Goal: Contribute content

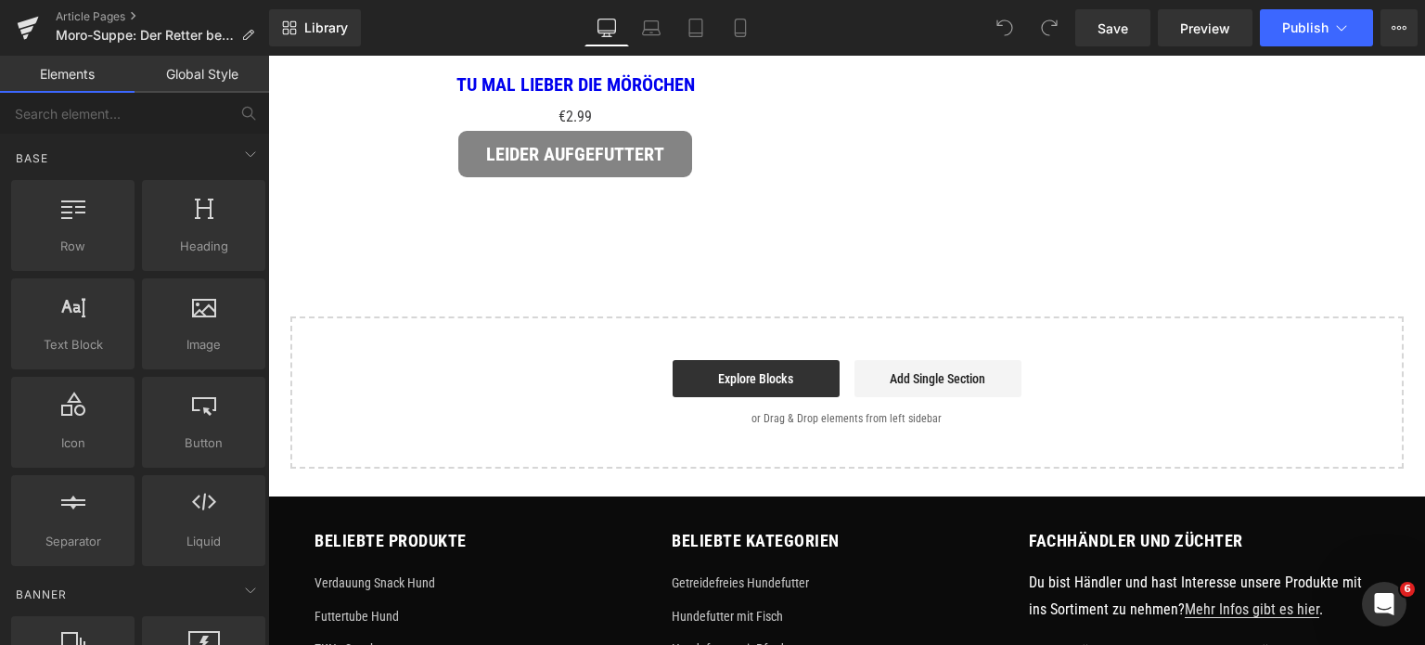
scroll to position [3805, 0]
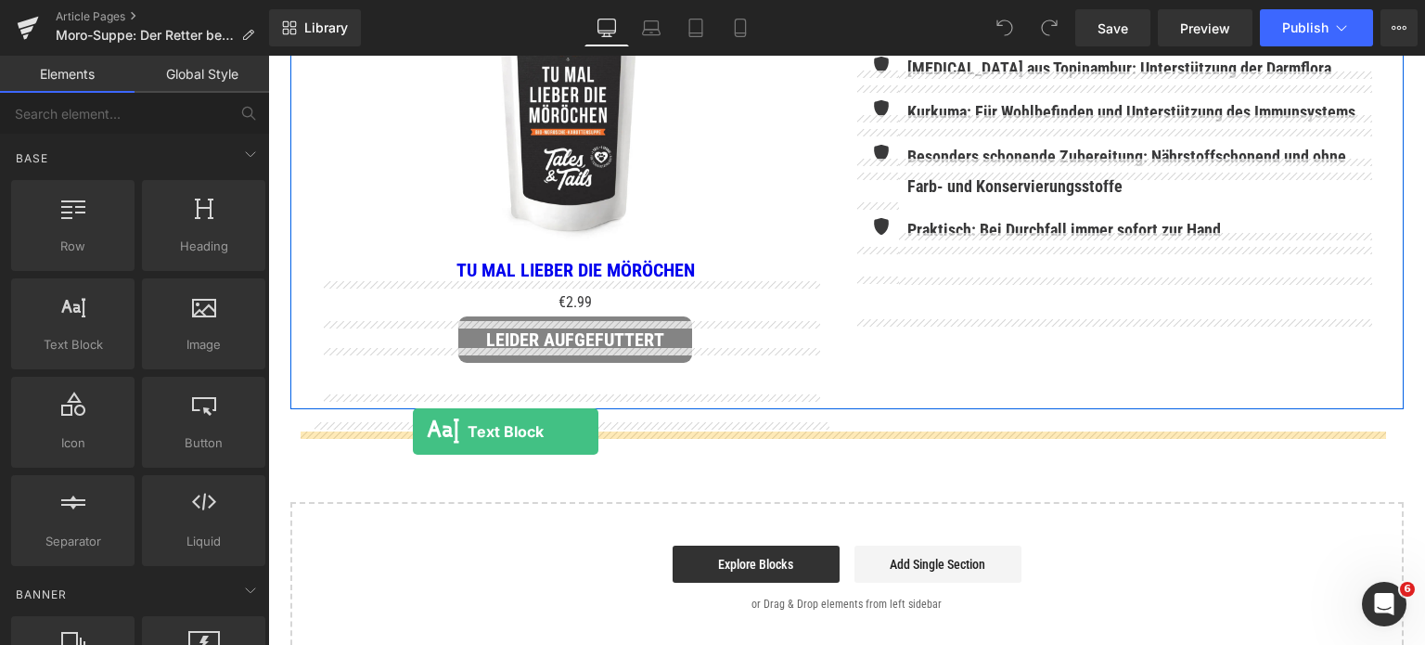
drag, startPoint x: 350, startPoint y: 379, endPoint x: 413, endPoint y: 432, distance: 82.3
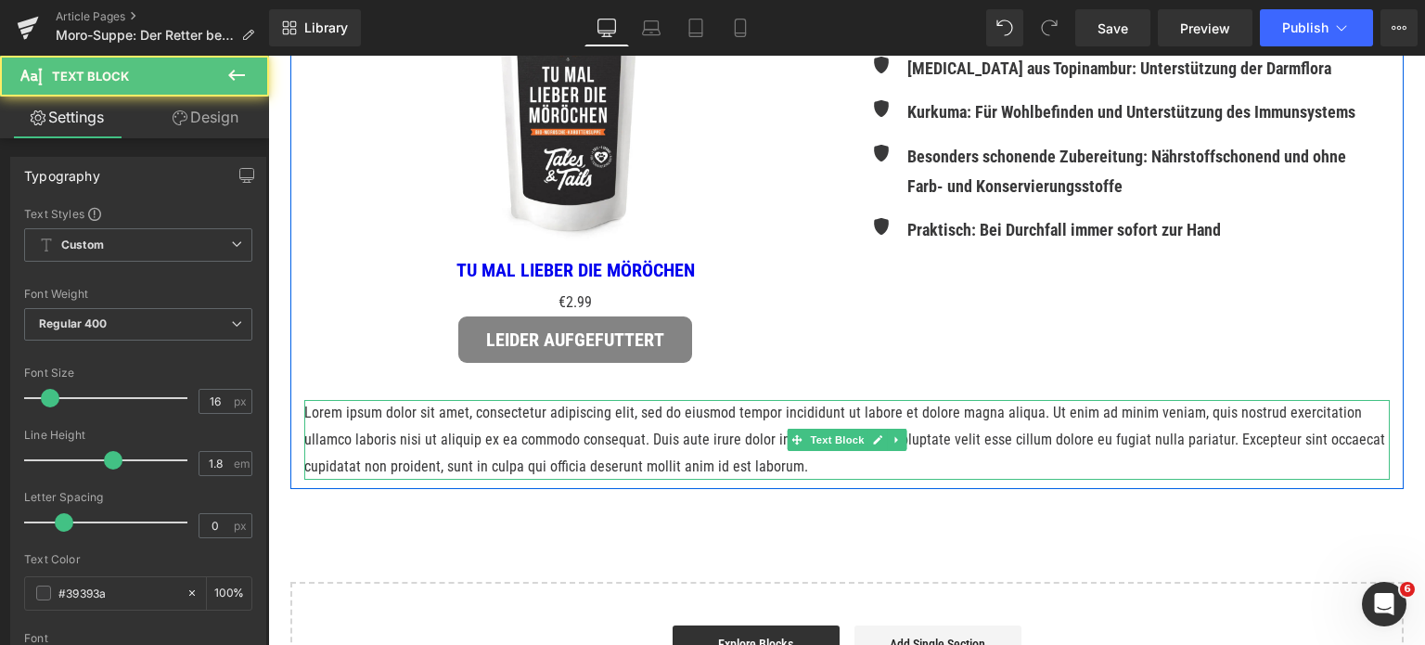
click at [411, 466] on p "Lorem ipsum dolor sit amet, consectetur adipiscing elit, sed do eiusmod tempor …" at bounding box center [847, 440] width 1086 height 80
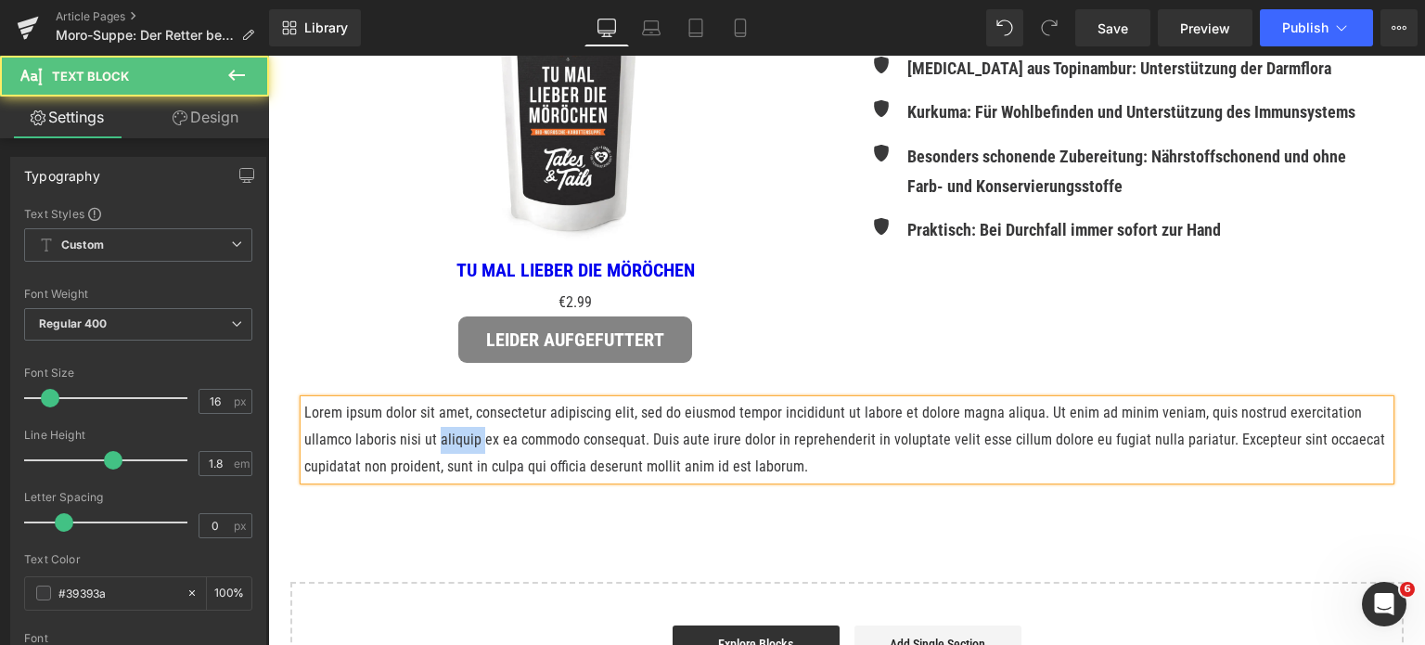
click at [411, 466] on p "Lorem ipsum dolor sit amet, consectetur adipiscing elit, sed do eiusmod tempor …" at bounding box center [847, 440] width 1086 height 80
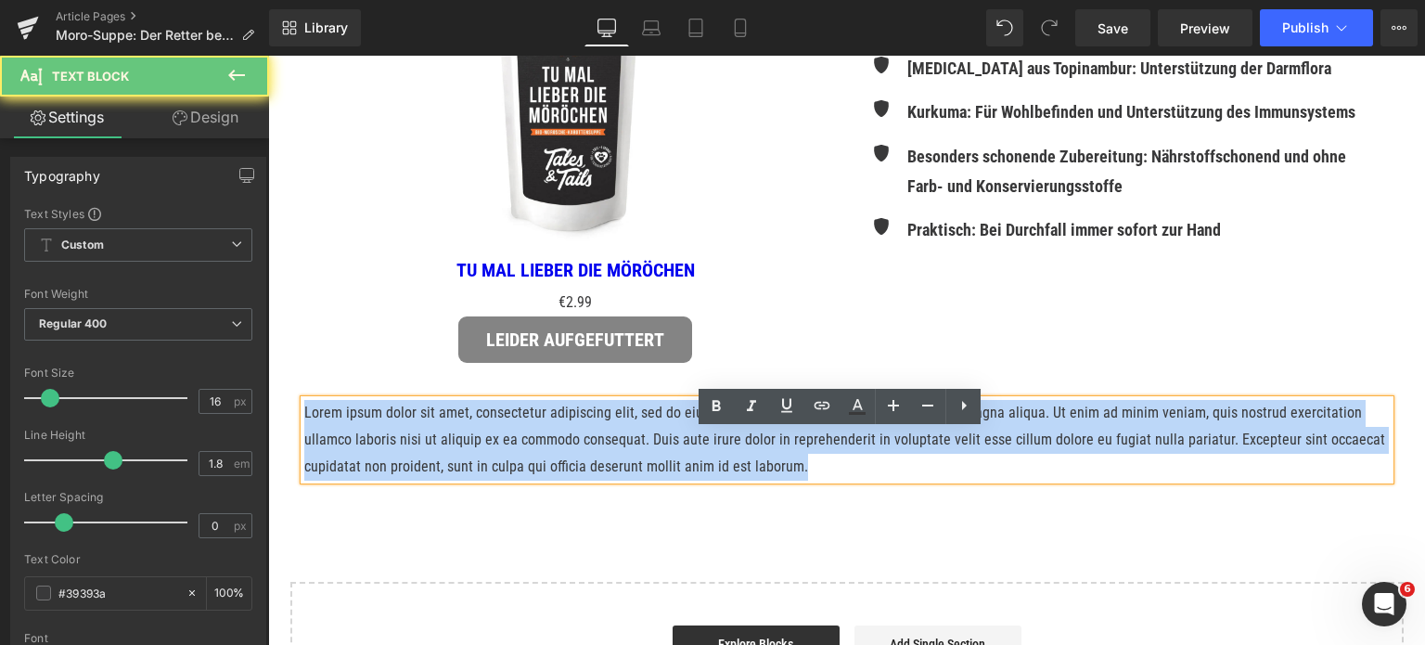
click at [411, 466] on p "Lorem ipsum dolor sit amet, consectetur adipiscing elit, sed do eiusmod tempor …" at bounding box center [847, 440] width 1086 height 80
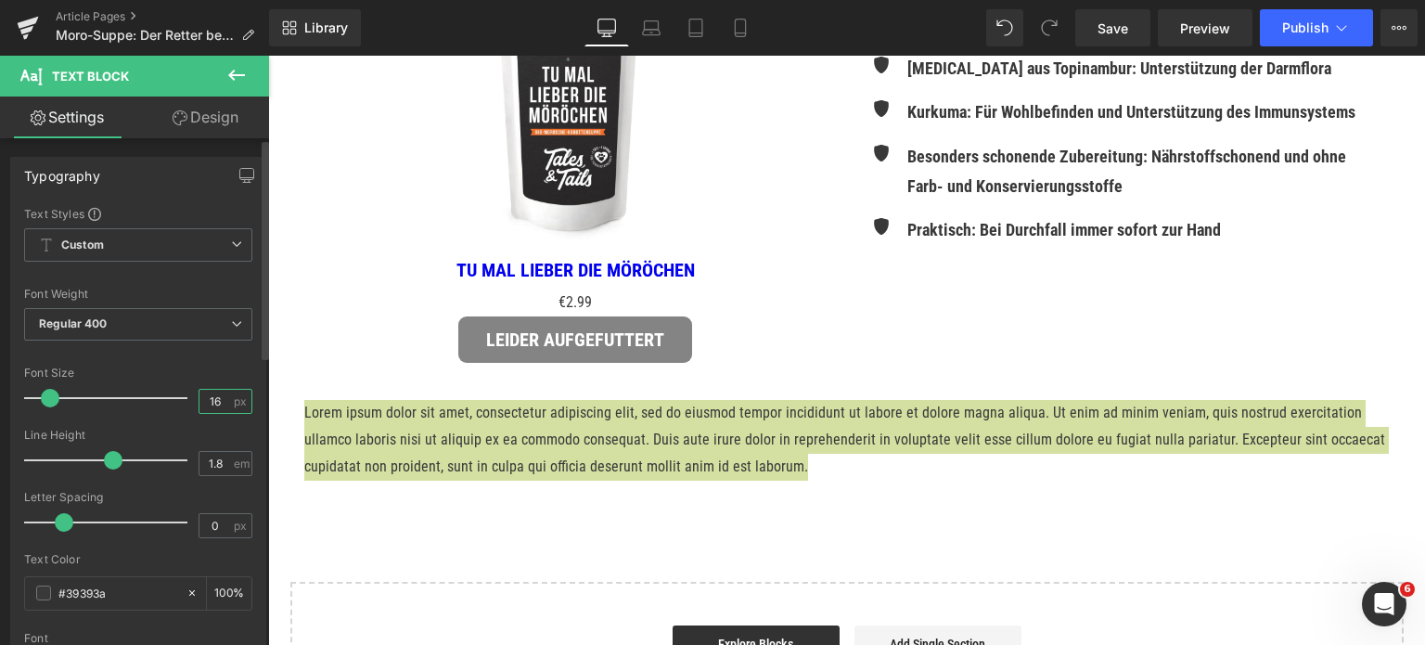
drag, startPoint x: 215, startPoint y: 400, endPoint x: 198, endPoint y: 400, distance: 17.6
click at [200, 400] on input "16" at bounding box center [216, 401] width 32 height 23
type input "10"
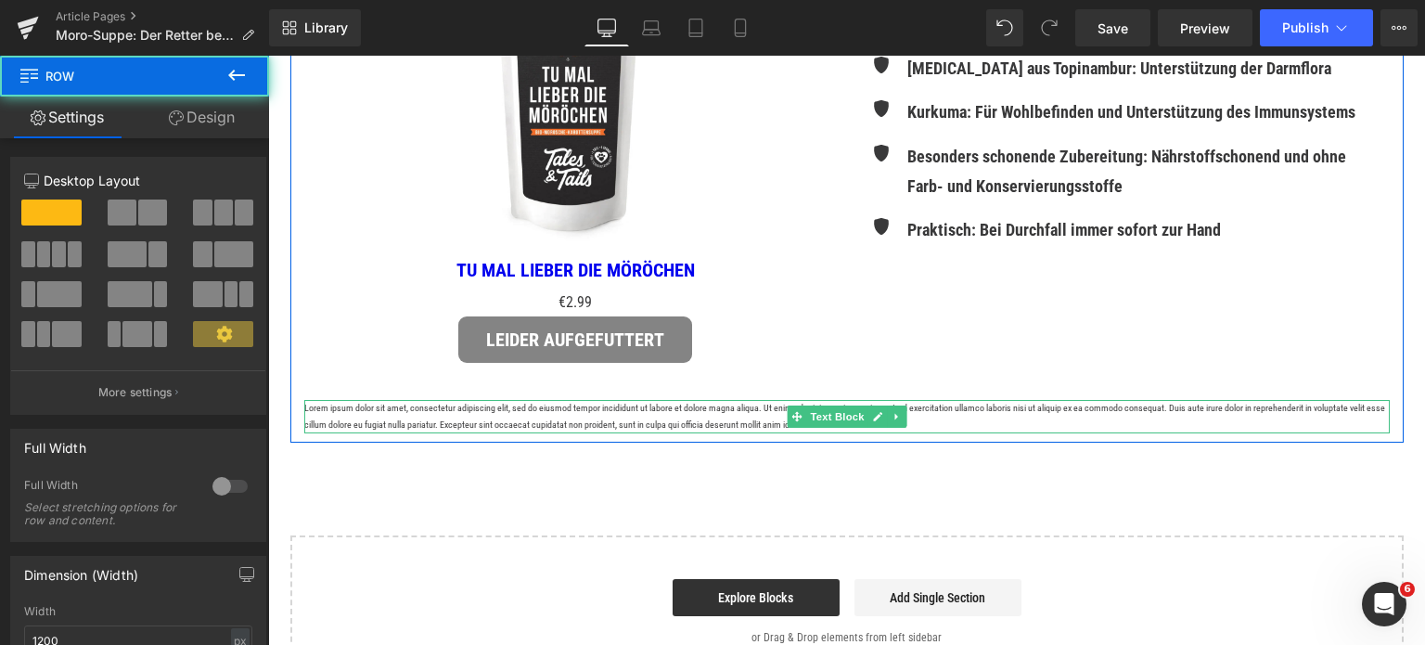
click at [451, 433] on p "Lorem ipsum dolor sit amet, consectetur adipiscing elit, sed do eiusmod tempor …" at bounding box center [847, 416] width 1086 height 33
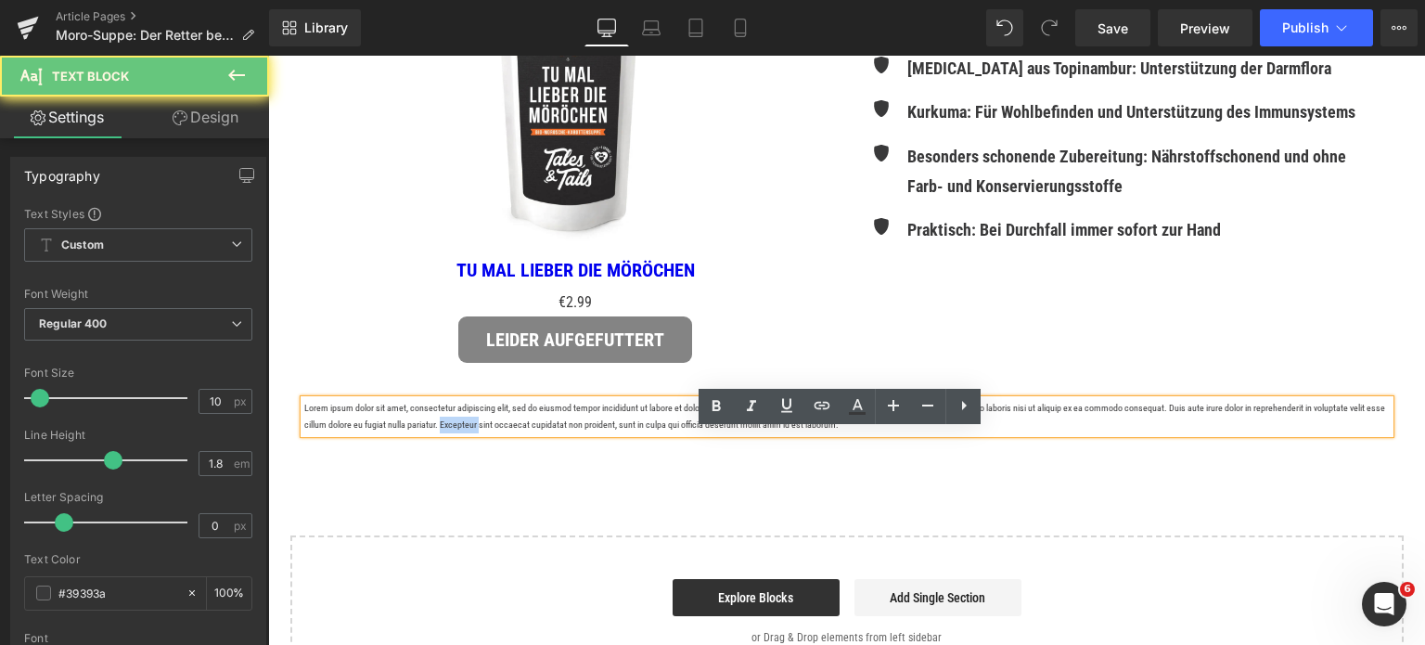
click at [451, 433] on p "Lorem ipsum dolor sit amet, consectetur adipiscing elit, sed do eiusmod tempor …" at bounding box center [847, 416] width 1086 height 33
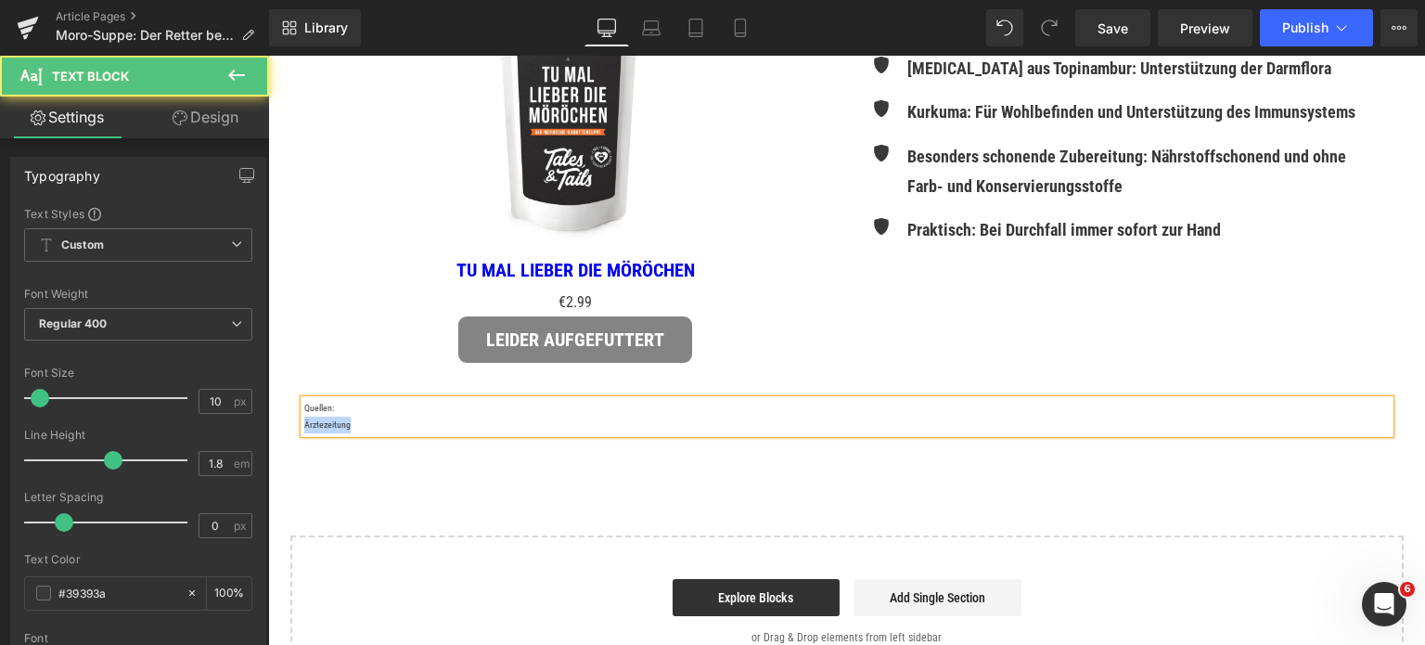
drag, startPoint x: 352, startPoint y: 459, endPoint x: 288, endPoint y: 456, distance: 64.1
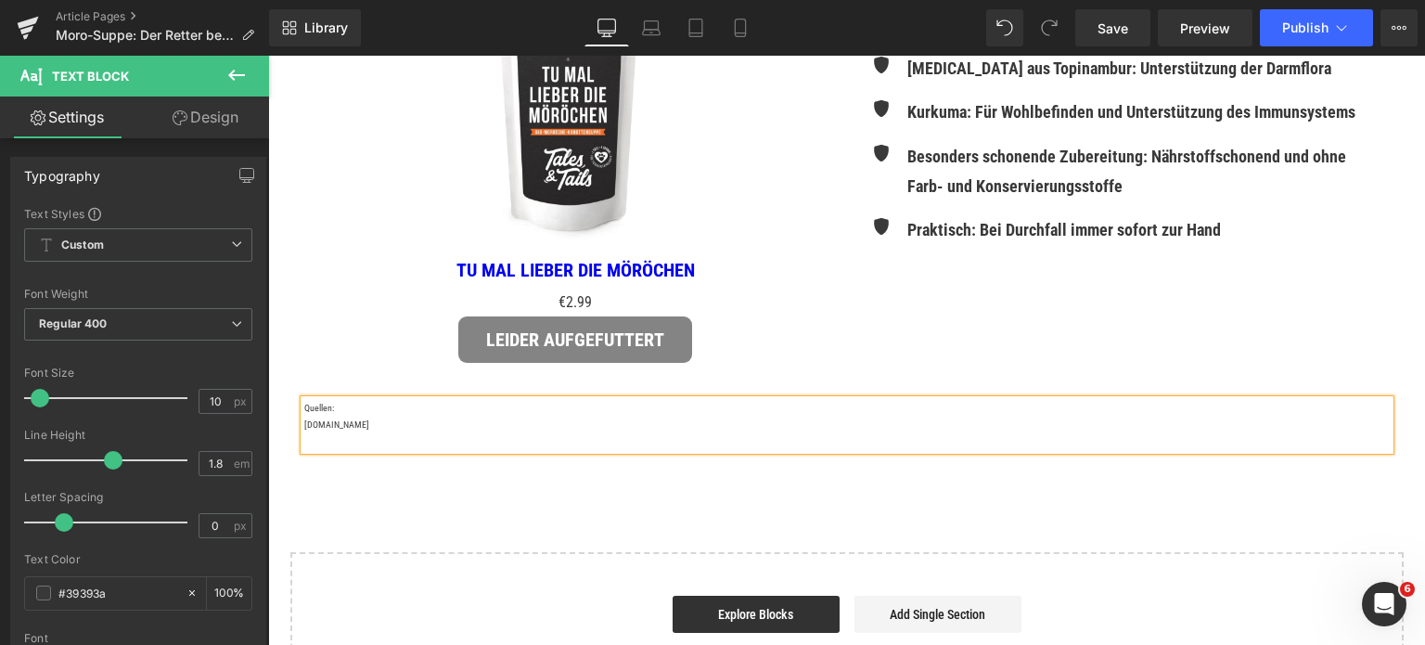
drag, startPoint x: 361, startPoint y: 454, endPoint x: 298, endPoint y: 456, distance: 63.1
click at [304, 433] on p "[DOMAIN_NAME]" at bounding box center [847, 425] width 1086 height 17
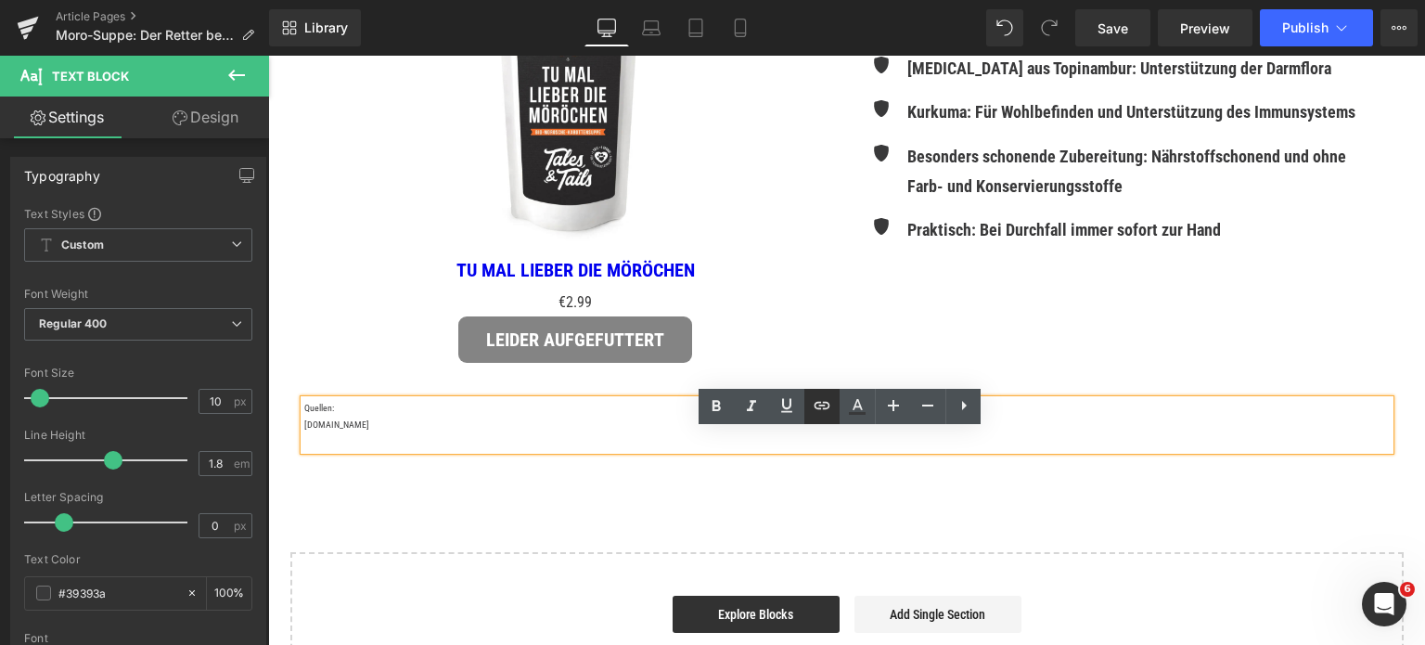
click at [819, 403] on icon at bounding box center [823, 405] width 16 height 7
click at [422, 496] on input "text" at bounding box center [433, 493] width 286 height 46
paste input "[URL][DOMAIN_NAME]"
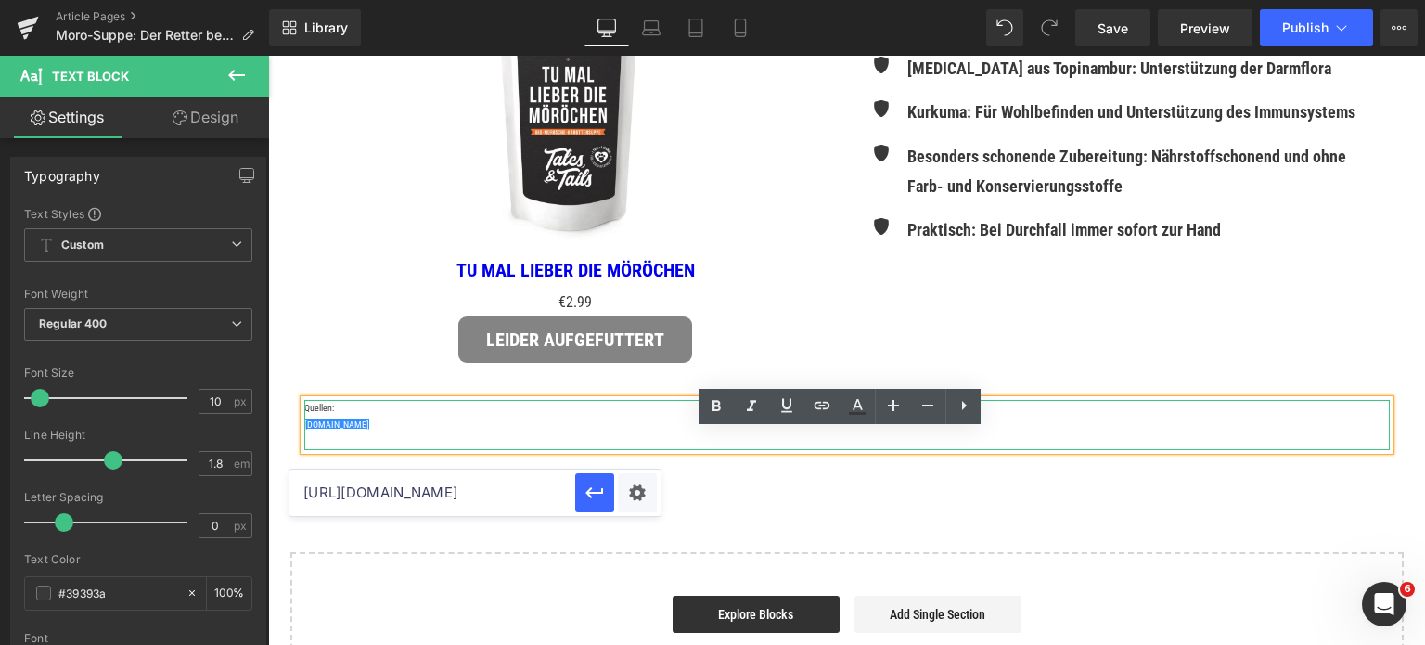
type input "[URL][DOMAIN_NAME]"
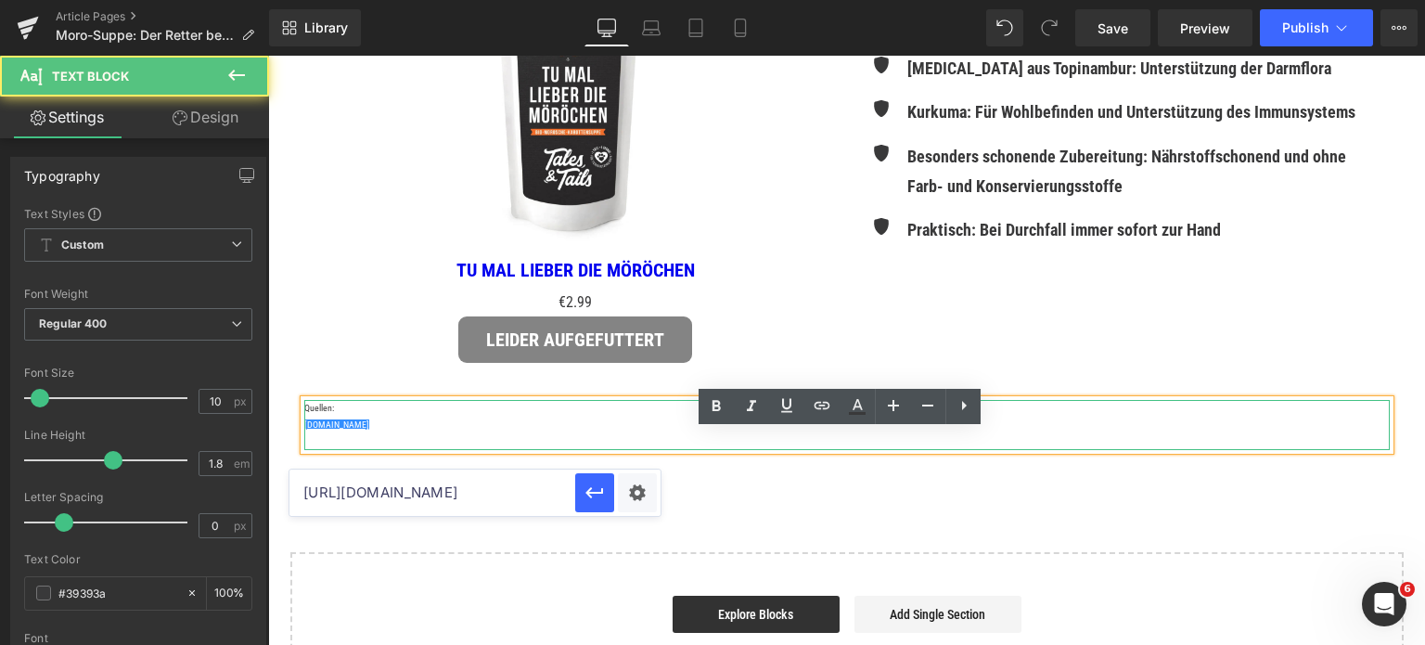
scroll to position [0, 0]
click at [423, 433] on p "[DOMAIN_NAME]" at bounding box center [847, 425] width 1086 height 17
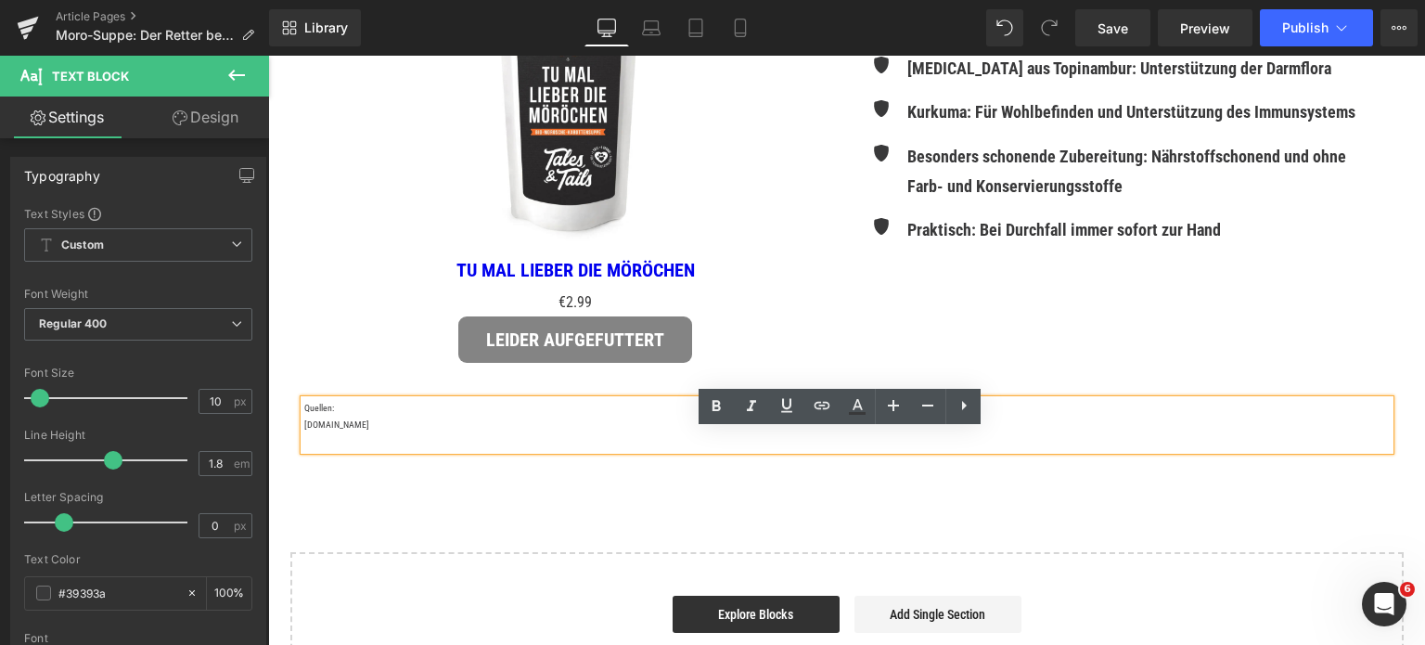
drag, startPoint x: 374, startPoint y: 458, endPoint x: 298, endPoint y: 458, distance: 76.1
click at [304, 433] on p "[DOMAIN_NAME]" at bounding box center [847, 425] width 1086 height 17
click at [815, 403] on icon at bounding box center [822, 405] width 22 height 22
click at [457, 490] on input "text" at bounding box center [433, 493] width 286 height 46
paste input "[URL][DOMAIN_NAME]"
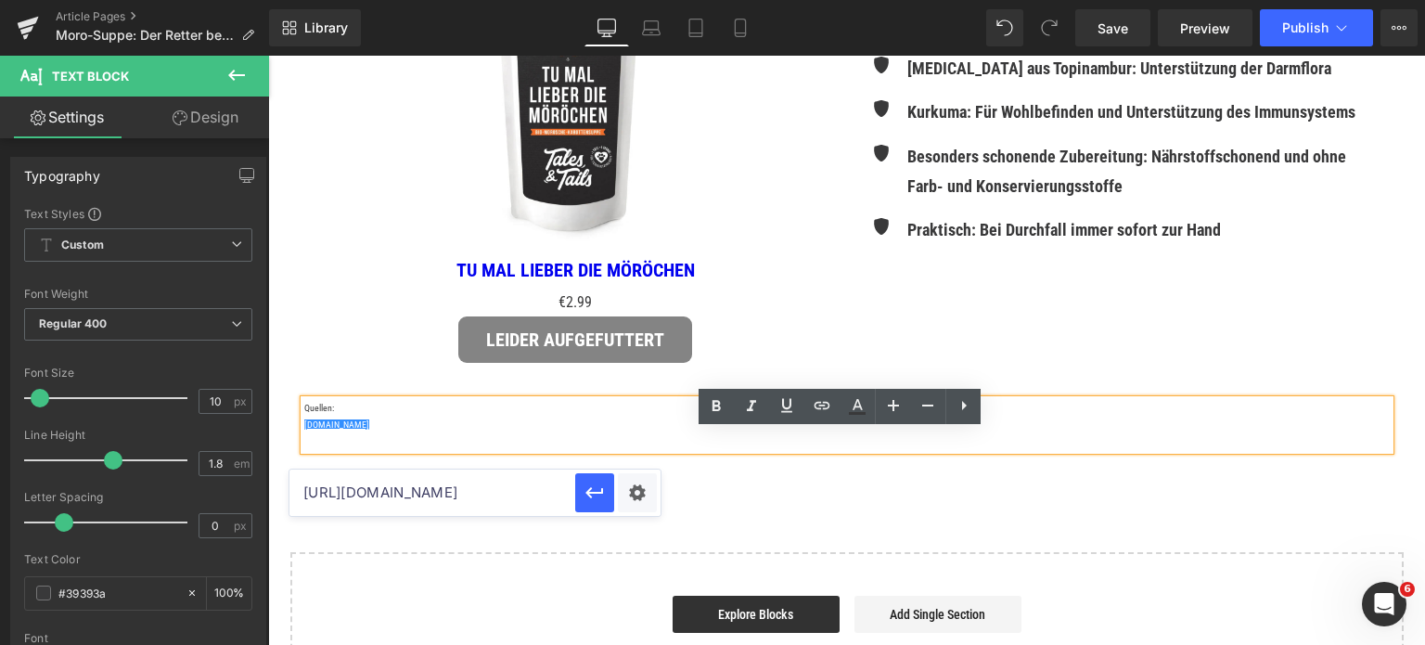
scroll to position [0, 509]
type input "[URL][DOMAIN_NAME]"
click at [591, 495] on icon "button" at bounding box center [595, 493] width 22 height 22
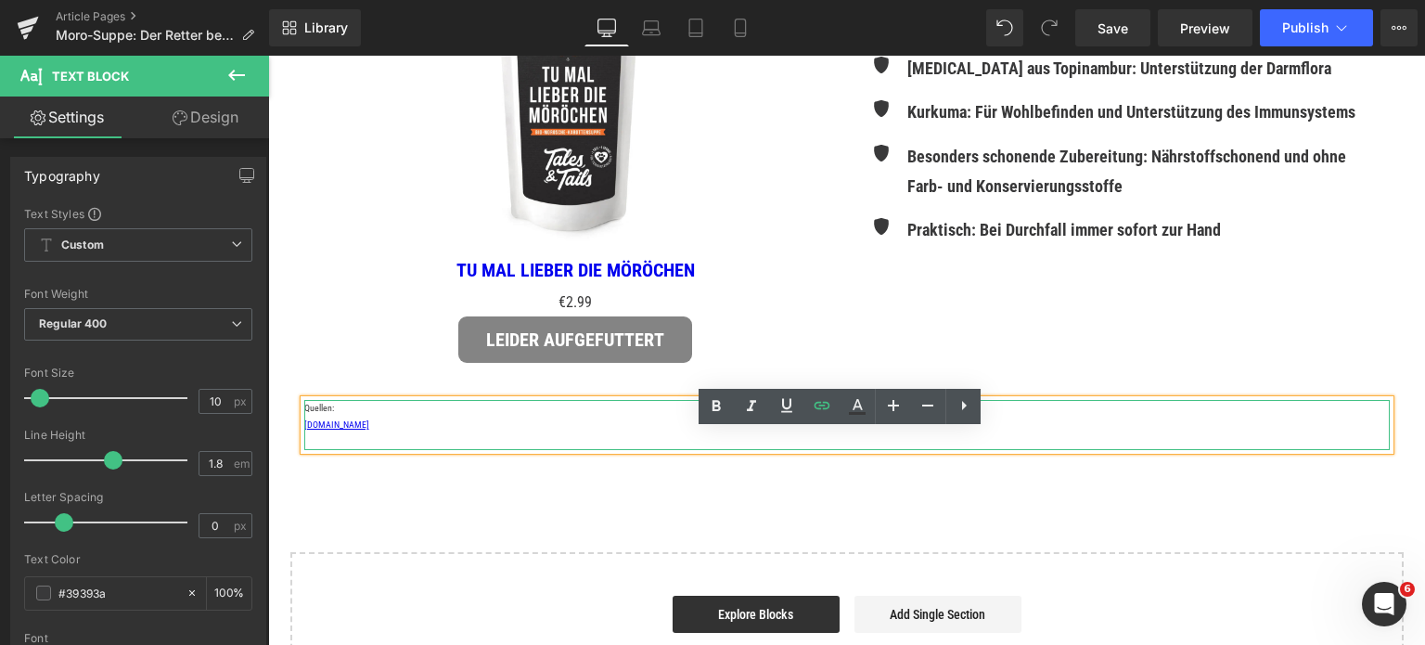
click at [419, 450] on p at bounding box center [847, 441] width 1086 height 17
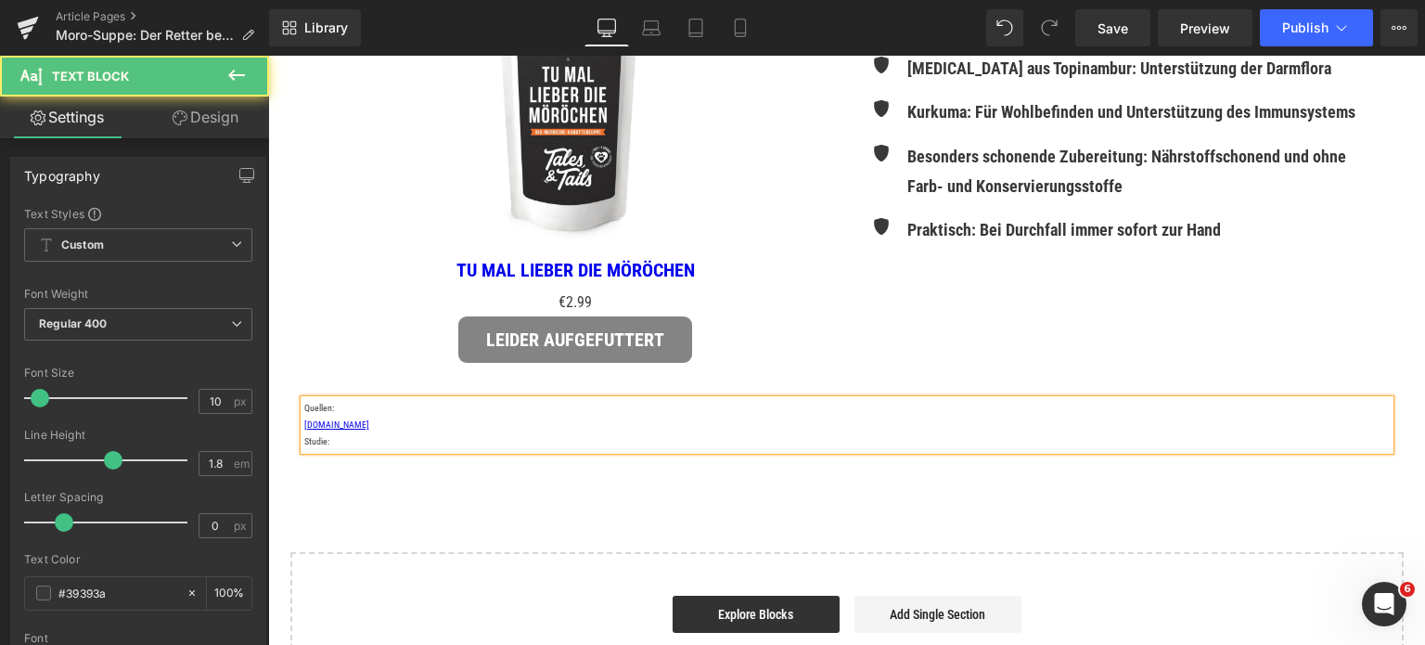
click at [501, 450] on p "Studie:" at bounding box center [847, 441] width 1086 height 17
click at [337, 450] on p "Studie: Oligosaccharide-Mediated Inhibition of the Adhesion of Pathogenic Esche…" at bounding box center [847, 441] width 1086 height 17
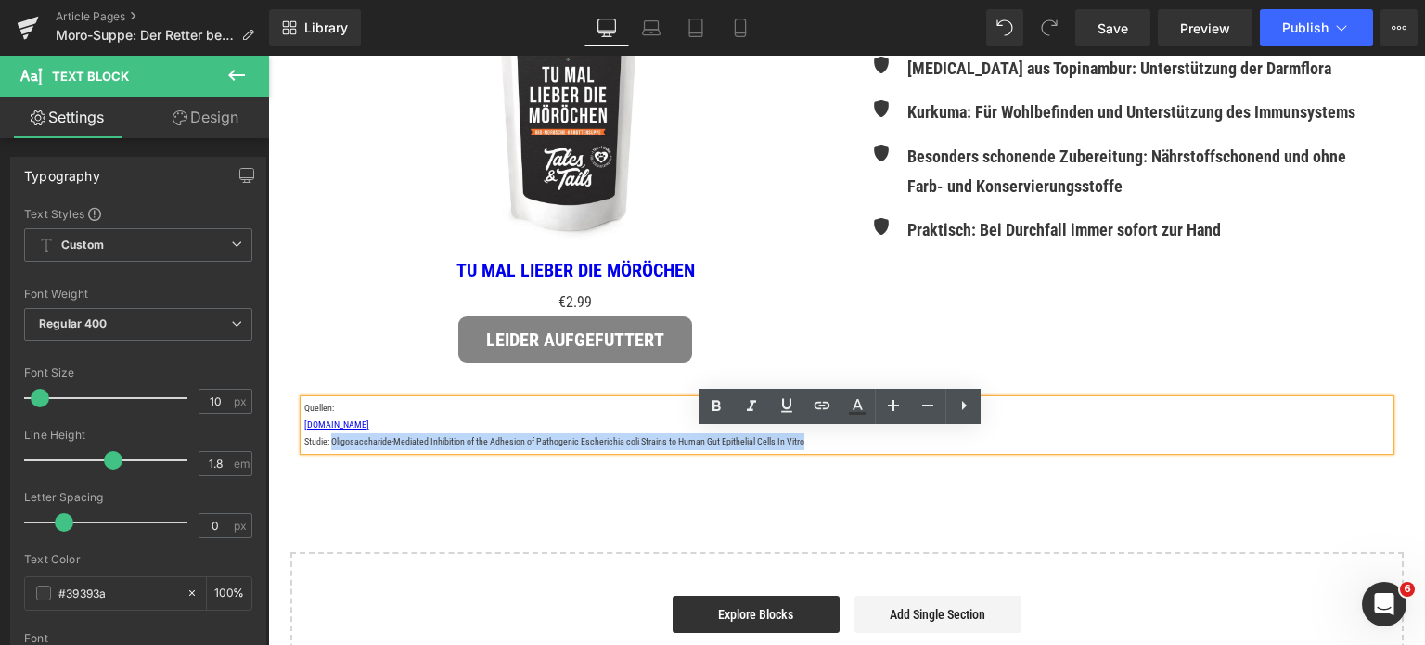
drag, startPoint x: 326, startPoint y: 472, endPoint x: 798, endPoint y: 471, distance: 472.4
click at [798, 450] on p "Studie: Oligosaccharide-Mediated Inhibition of the Adhesion of Pathogenic Esche…" at bounding box center [847, 441] width 1086 height 17
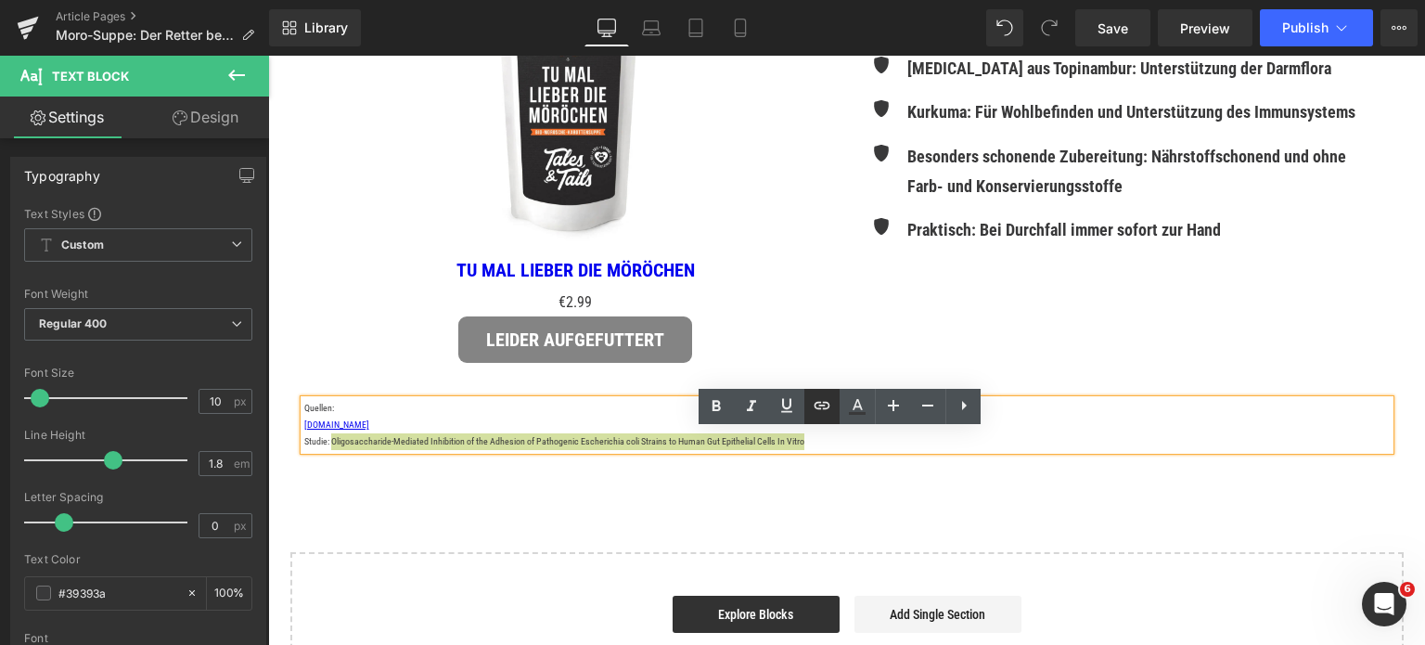
click at [823, 393] on link at bounding box center [822, 406] width 35 height 35
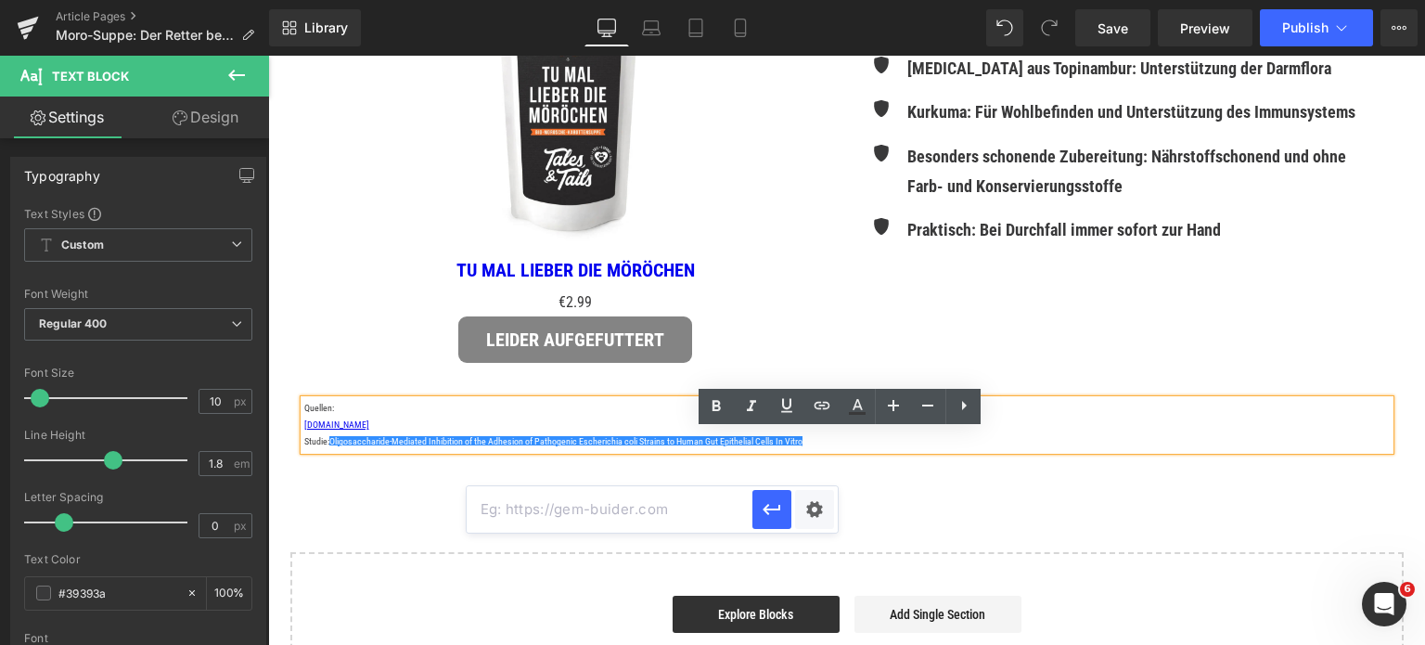
click at [583, 513] on input "text" at bounding box center [610, 509] width 286 height 46
paste input "[URL][DOMAIN_NAME]"
type input "[URL][DOMAIN_NAME]"
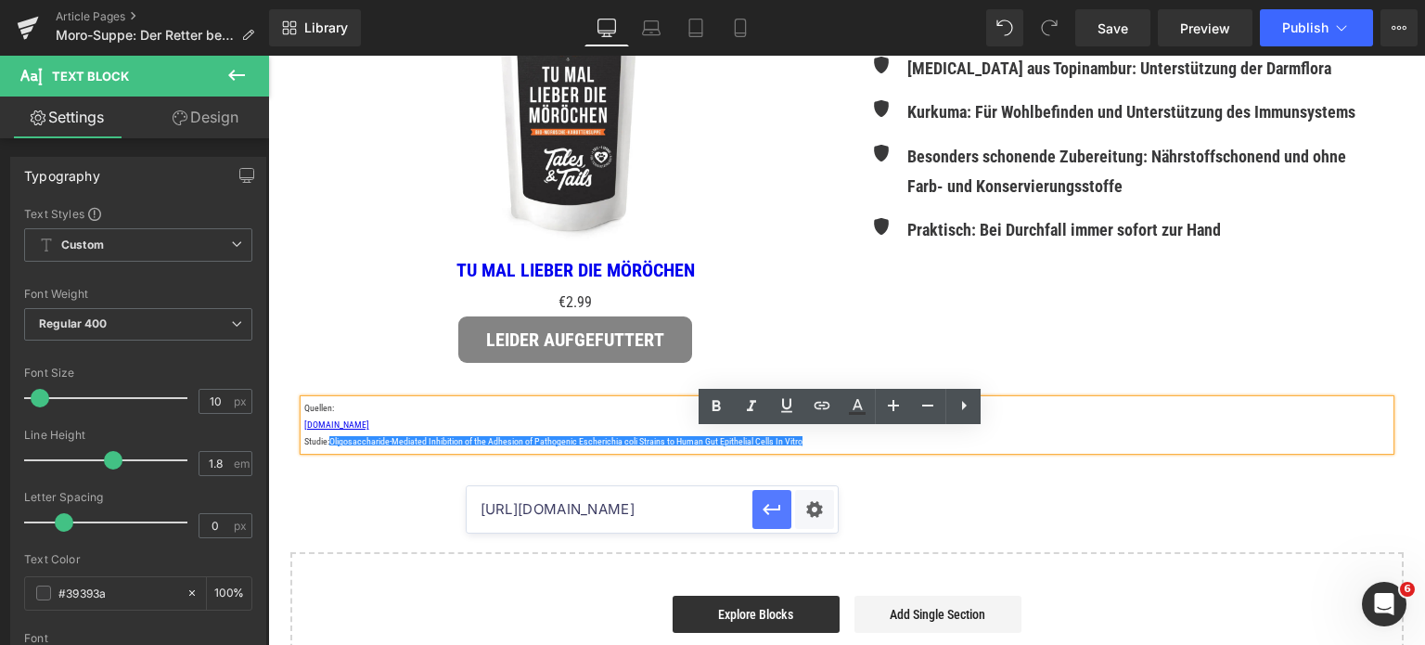
click at [765, 514] on icon "button" at bounding box center [772, 509] width 22 height 22
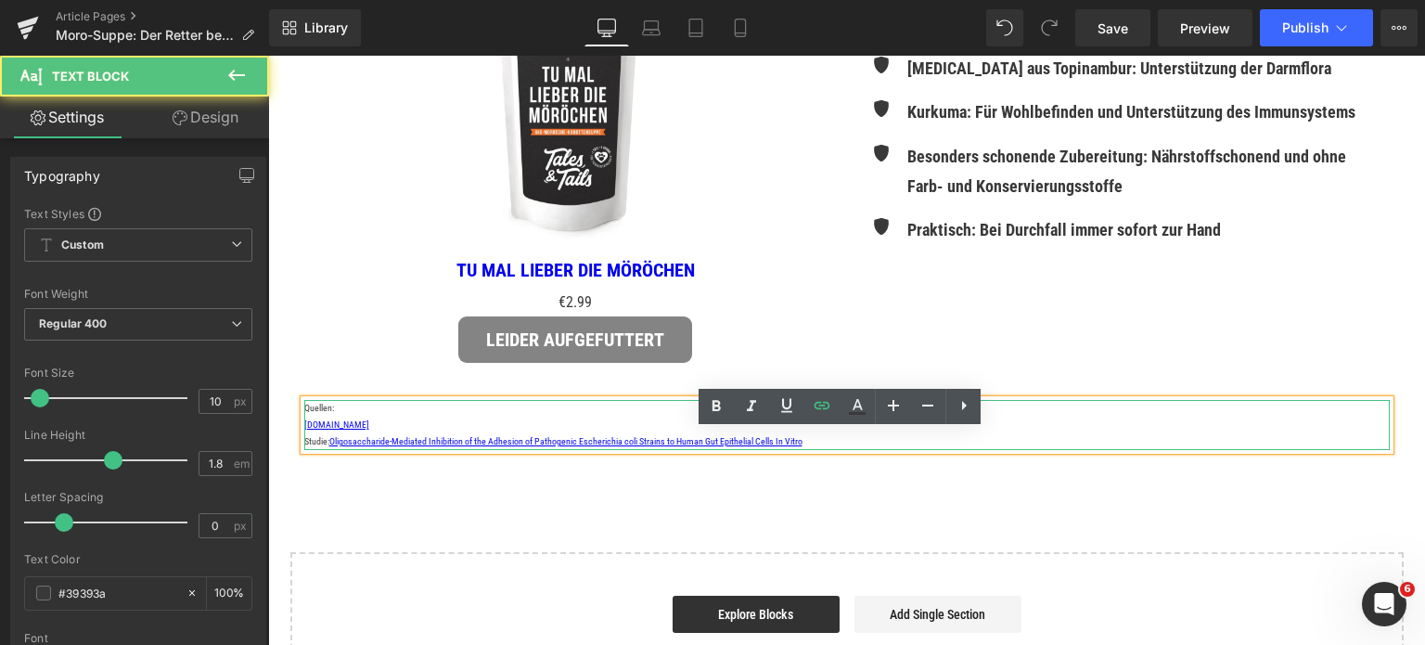
click at [827, 450] on p "Studie: Oligosaccharide-Mediated Inhibition of the Adhesion of Pathogenic Esche…" at bounding box center [847, 441] width 1086 height 17
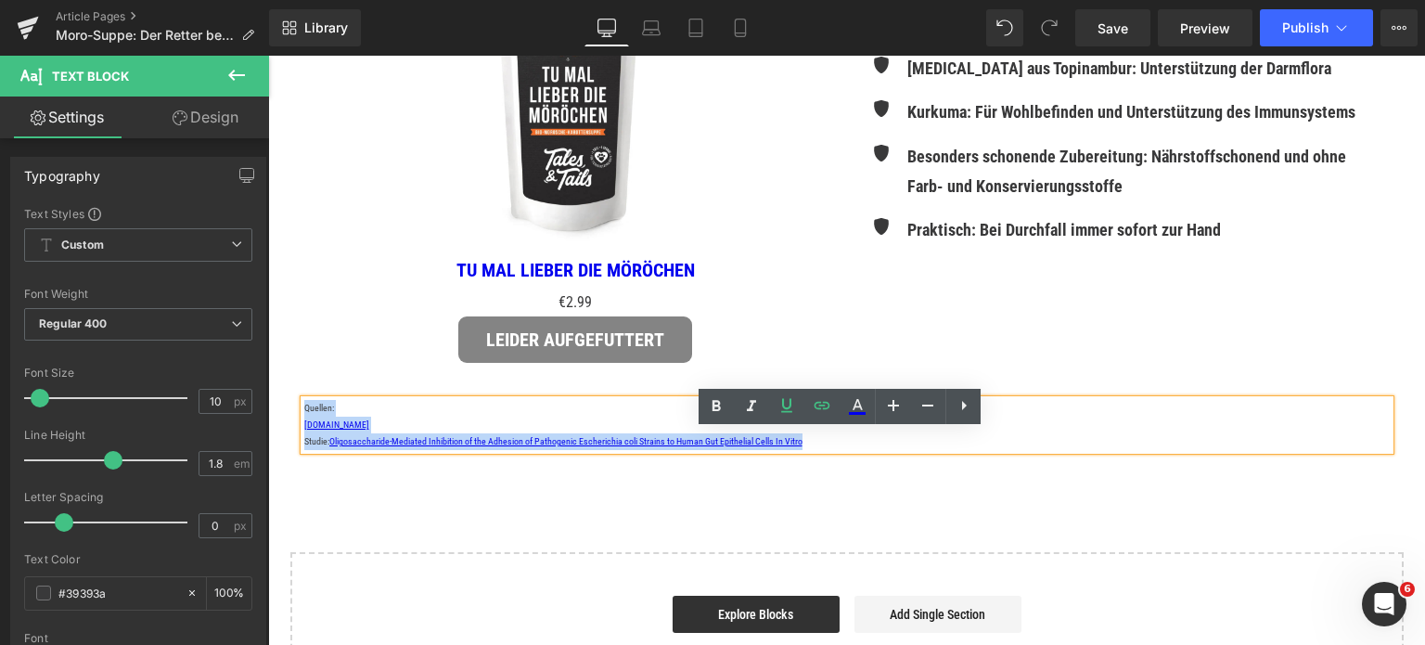
drag, startPoint x: 813, startPoint y: 472, endPoint x: 261, endPoint y: 433, distance: 553.5
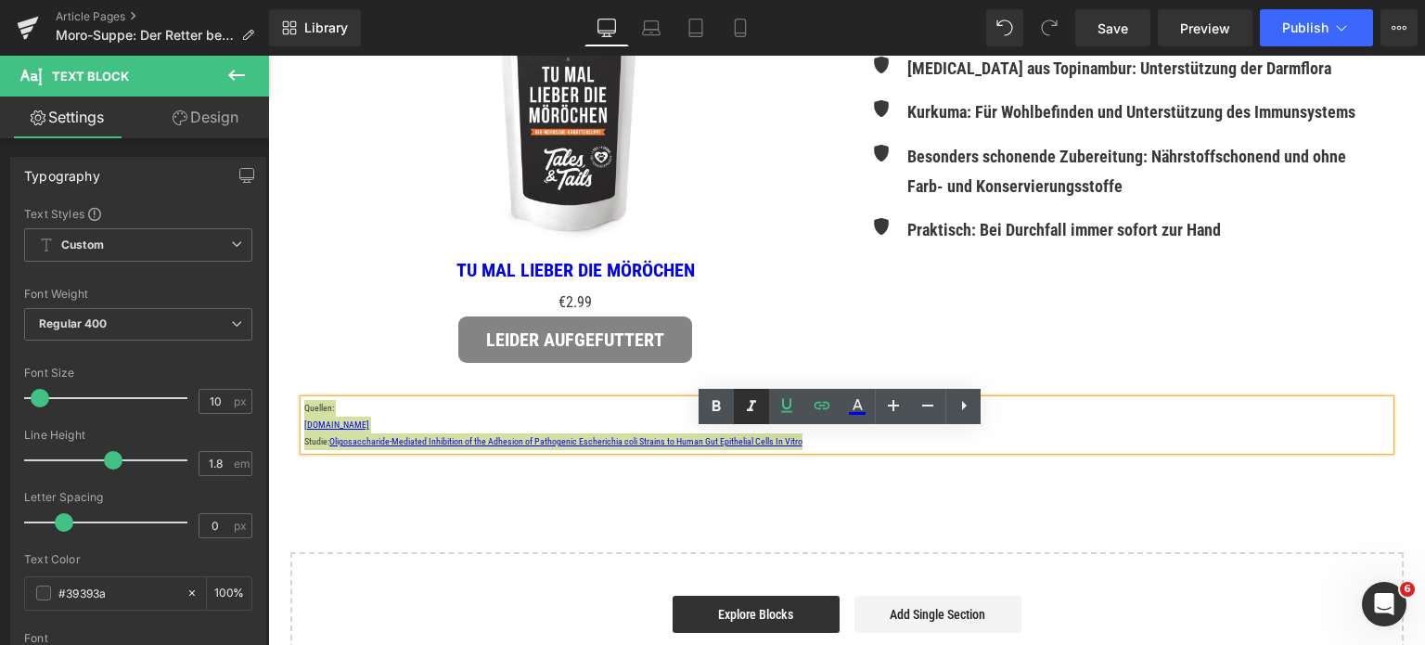
click at [751, 407] on icon at bounding box center [751, 406] width 9 height 11
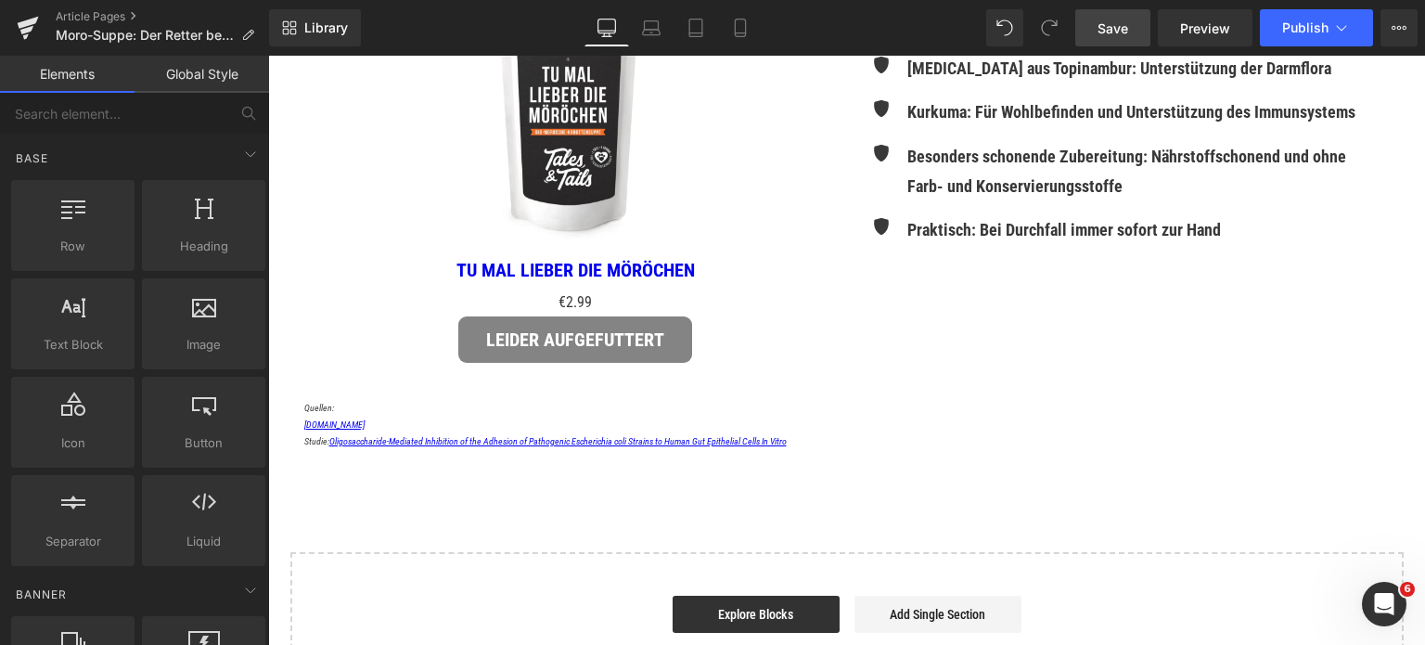
click at [1106, 23] on span "Save" at bounding box center [1113, 28] width 31 height 19
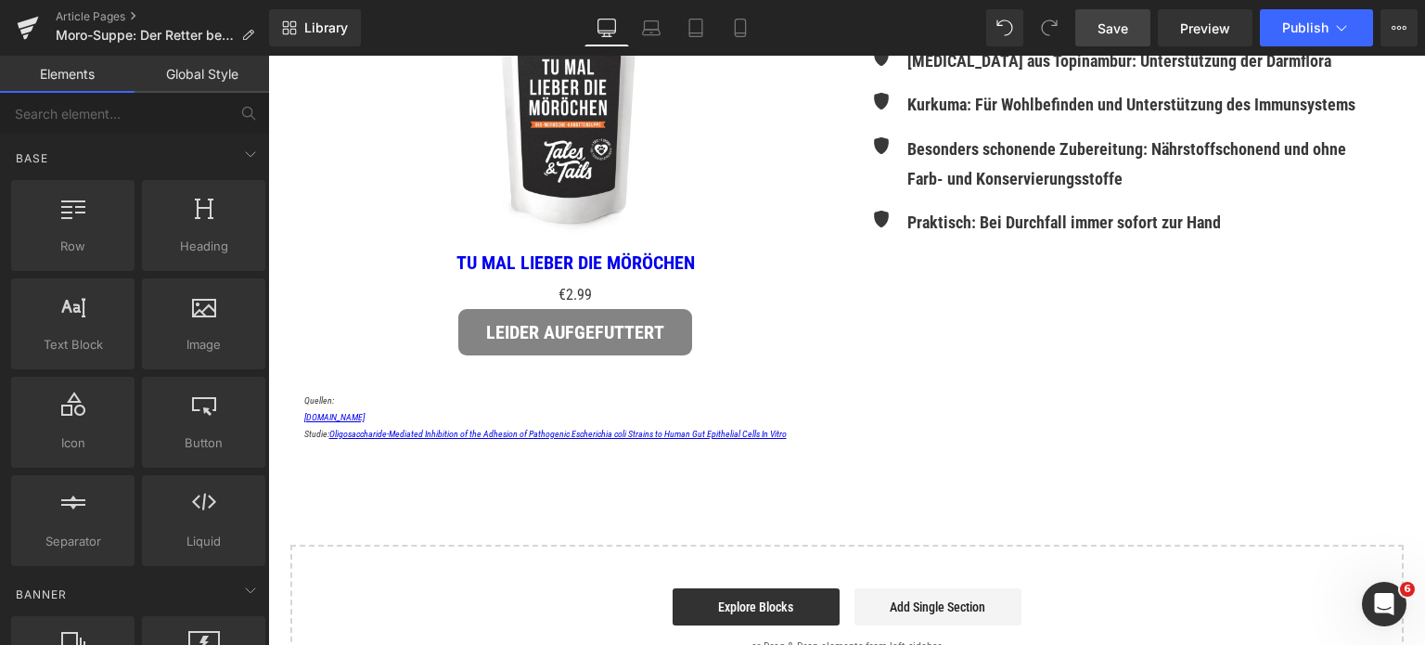
scroll to position [3712, 0]
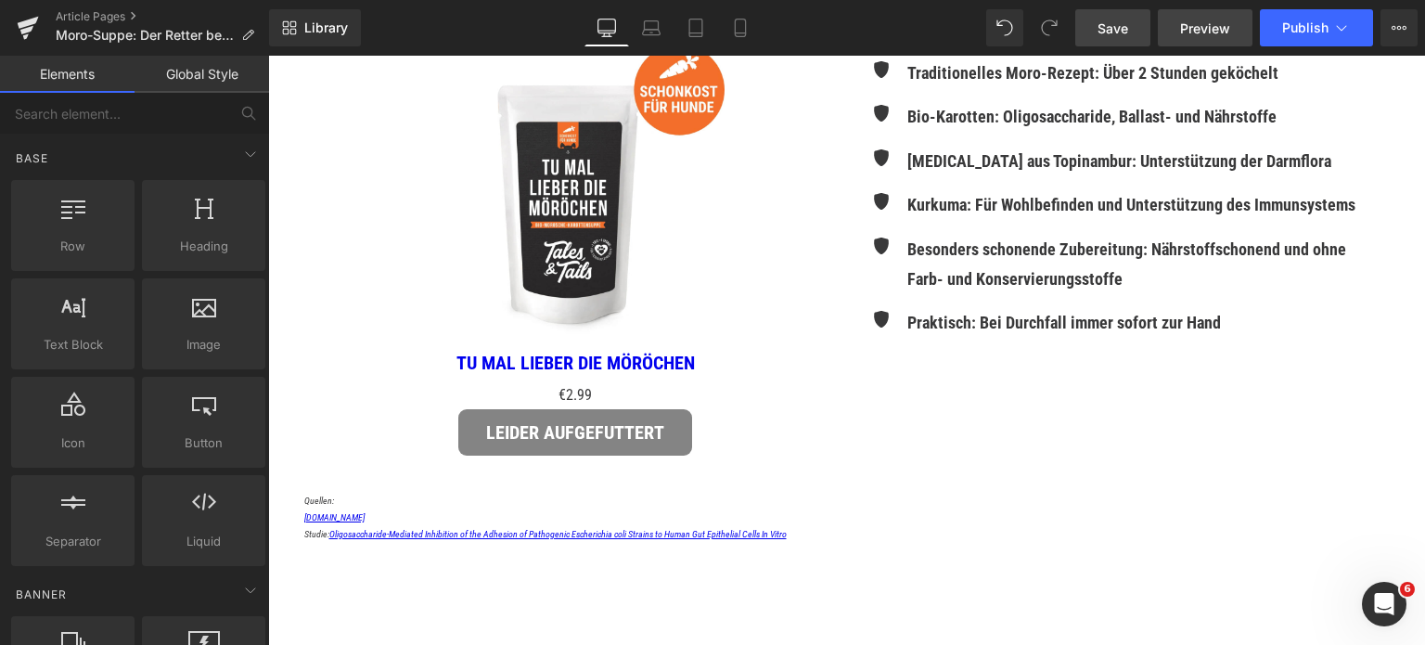
click at [1201, 25] on span "Preview" at bounding box center [1205, 28] width 50 height 19
